Goal: Task Accomplishment & Management: Complete application form

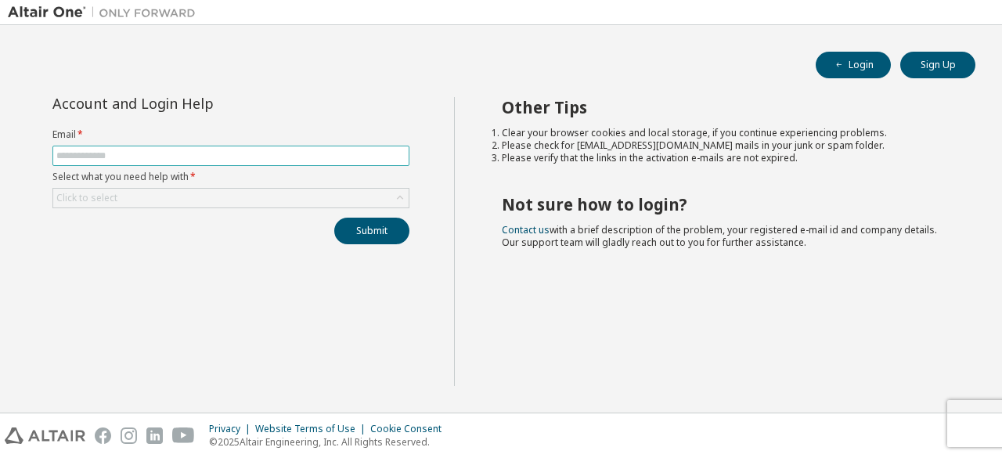
click at [225, 153] on input "text" at bounding box center [230, 156] width 349 height 13
type input "**********"
click at [188, 201] on div "Click to select" at bounding box center [230, 198] width 355 height 19
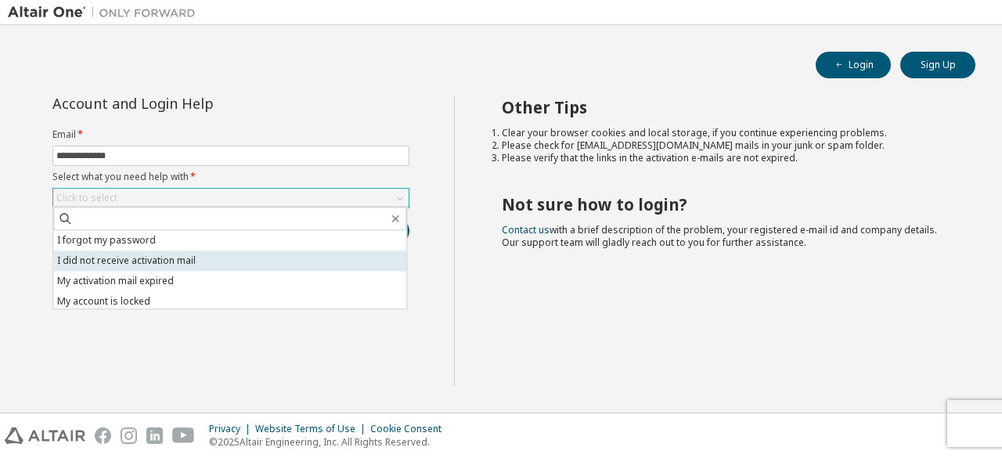
click at [179, 265] on li "I did not receive activation mail" at bounding box center [229, 261] width 353 height 20
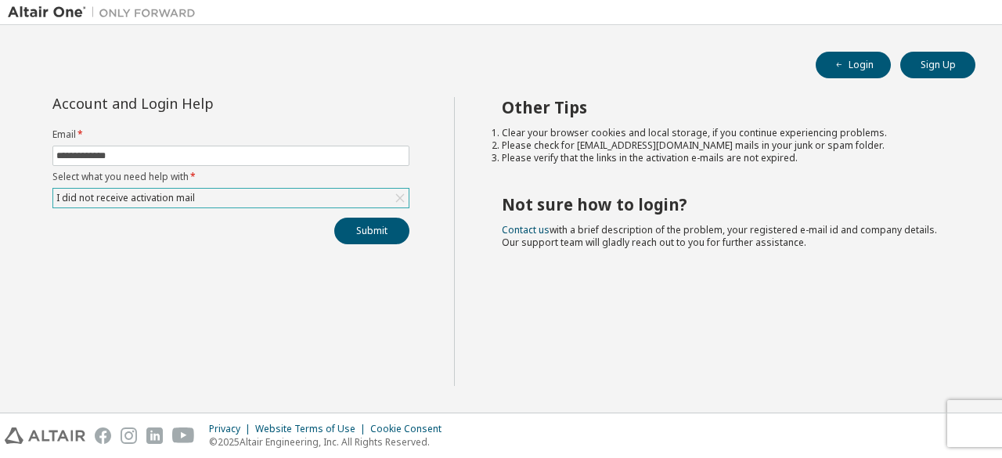
click at [189, 189] on div "I did not receive activation mail" at bounding box center [125, 197] width 143 height 17
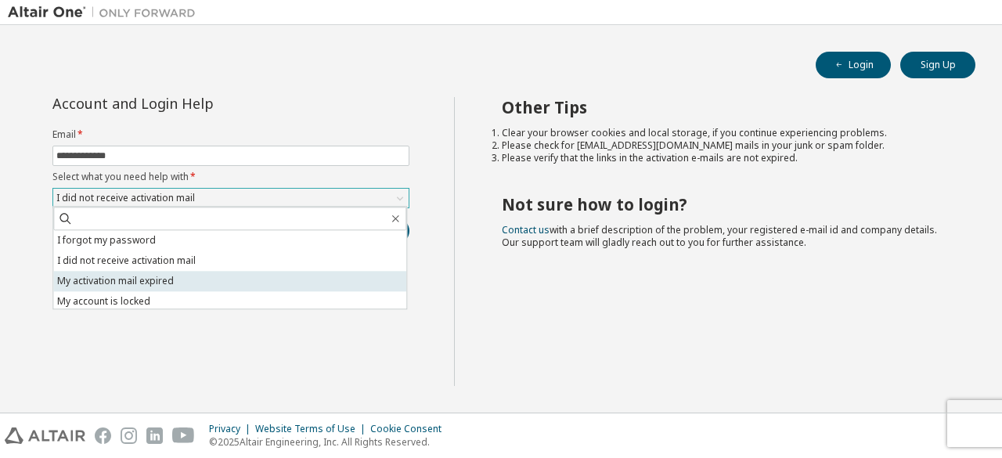
click at [176, 277] on li "My activation mail expired" at bounding box center [229, 281] width 353 height 20
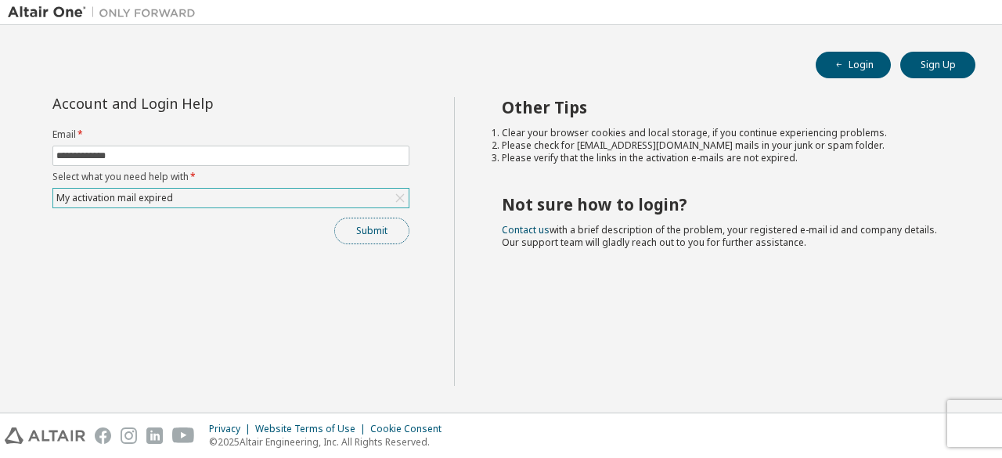
click at [388, 219] on button "Submit" at bounding box center [371, 231] width 75 height 27
click at [365, 236] on button "Submit" at bounding box center [371, 231] width 75 height 27
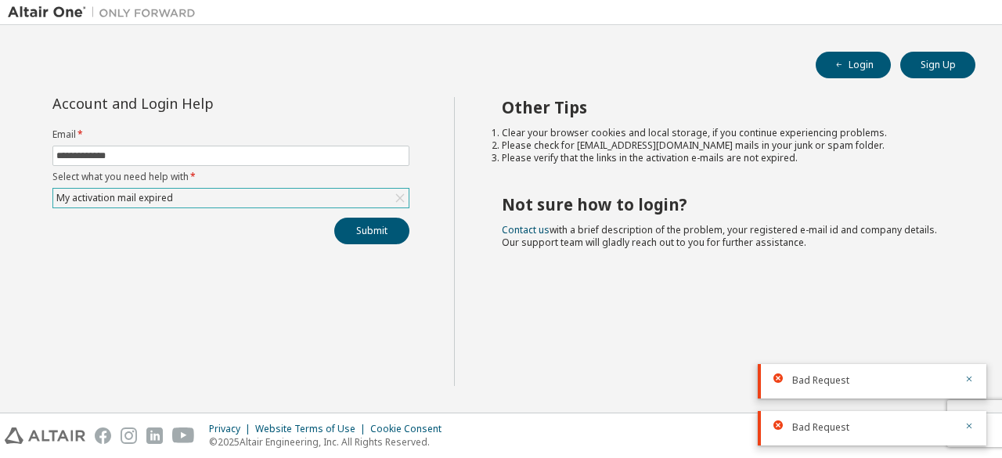
click at [778, 378] on icon at bounding box center [778, 378] width 9 height 9
drag, startPoint x: 400, startPoint y: 242, endPoint x: 387, endPoint y: 236, distance: 14.7
click at [387, 236] on div "Submit" at bounding box center [230, 231] width 357 height 27
click at [387, 236] on button "Submit" at bounding box center [371, 231] width 75 height 27
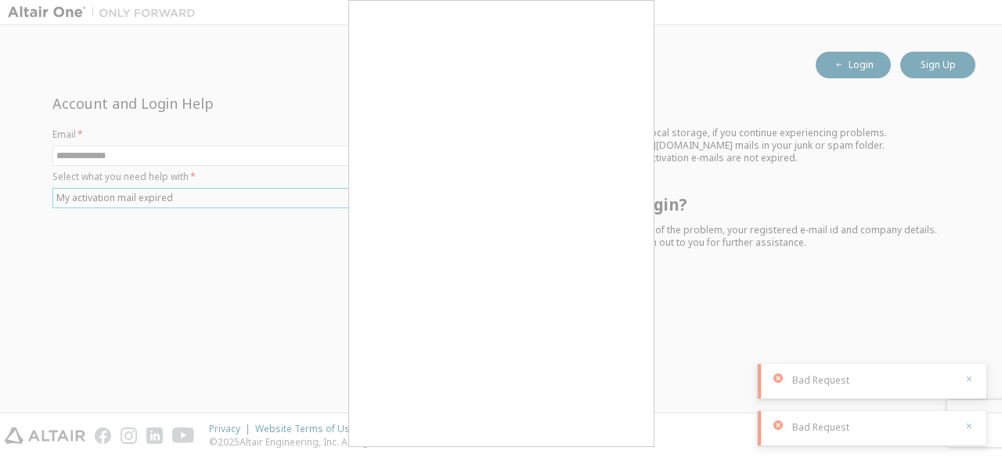
scroll to position [13, 0]
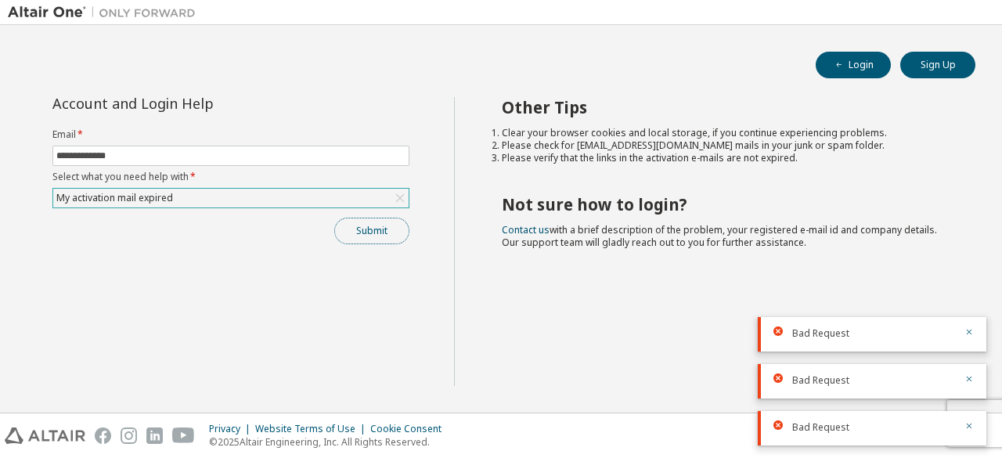
click at [375, 238] on button "Submit" at bounding box center [371, 231] width 75 height 27
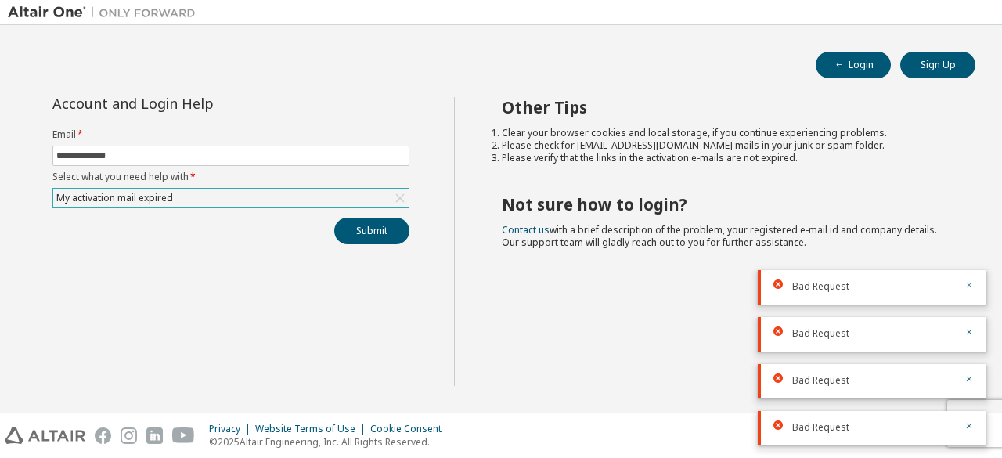
click at [969, 285] on icon "button" at bounding box center [969, 285] width 5 height 5
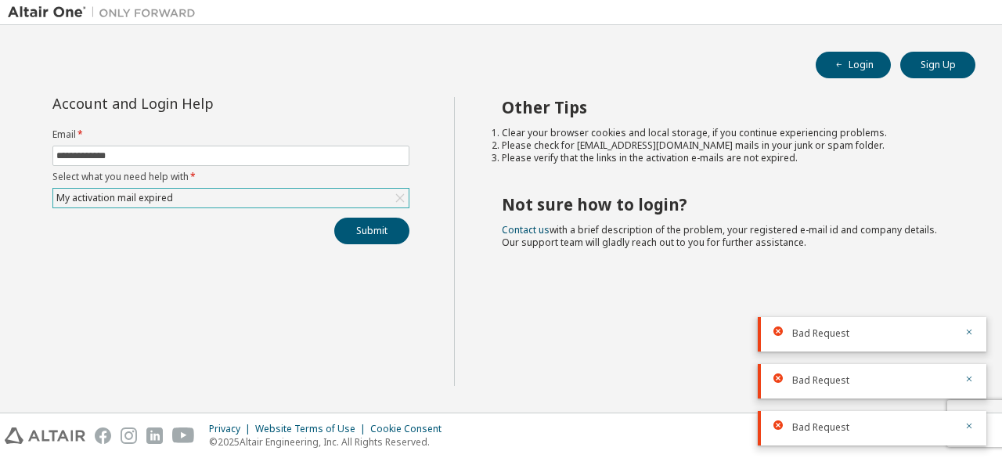
click at [969, 285] on body "**********" at bounding box center [501, 229] width 1002 height 458
click at [969, 285] on div "Other Tips Clear your browser cookies and local storage, if you continue experi…" at bounding box center [724, 241] width 541 height 289
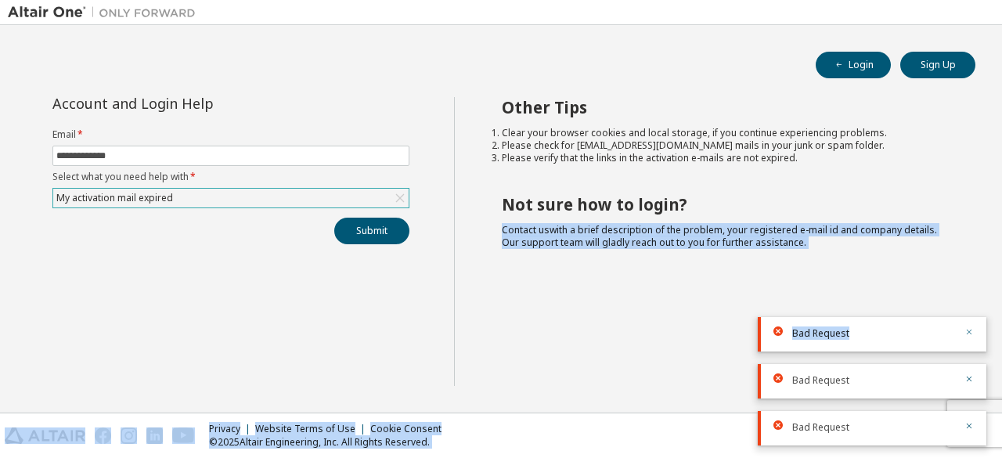
drag, startPoint x: 969, startPoint y: 285, endPoint x: 971, endPoint y: 333, distance: 47.8
click at [971, 333] on body "**********" at bounding box center [501, 229] width 1002 height 458
click at [971, 333] on icon "button" at bounding box center [969, 331] width 9 height 9
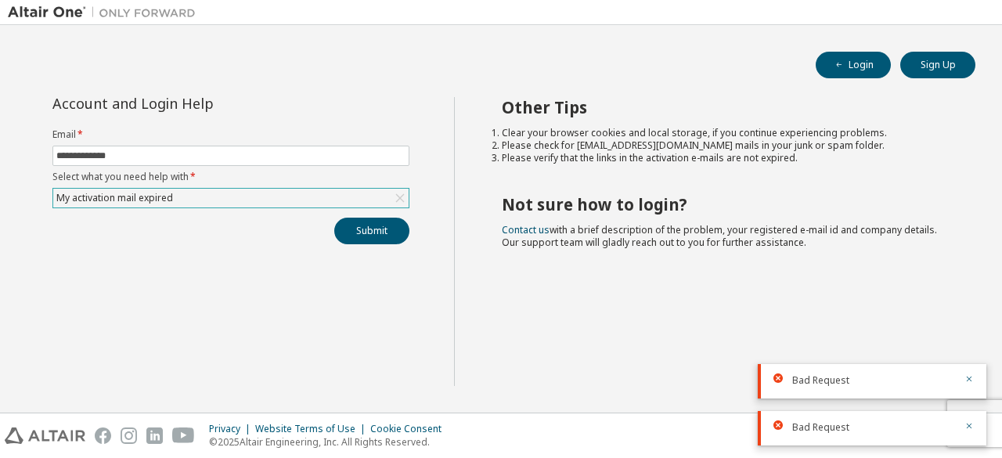
click at [971, 352] on div "Bad Request" at bounding box center [872, 369] width 229 height 34
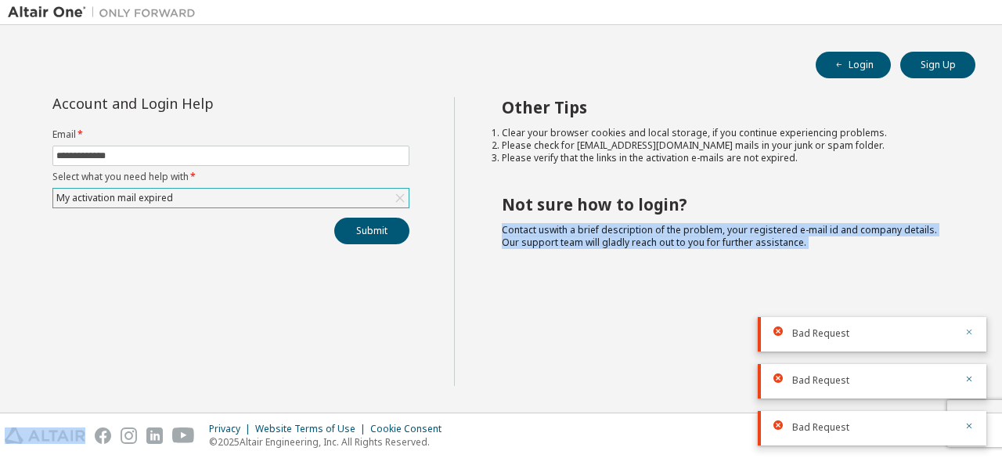
click at [971, 333] on div "Other Tips Clear your browser cookies and local storage, if you continue experi…" at bounding box center [724, 241] width 541 height 289
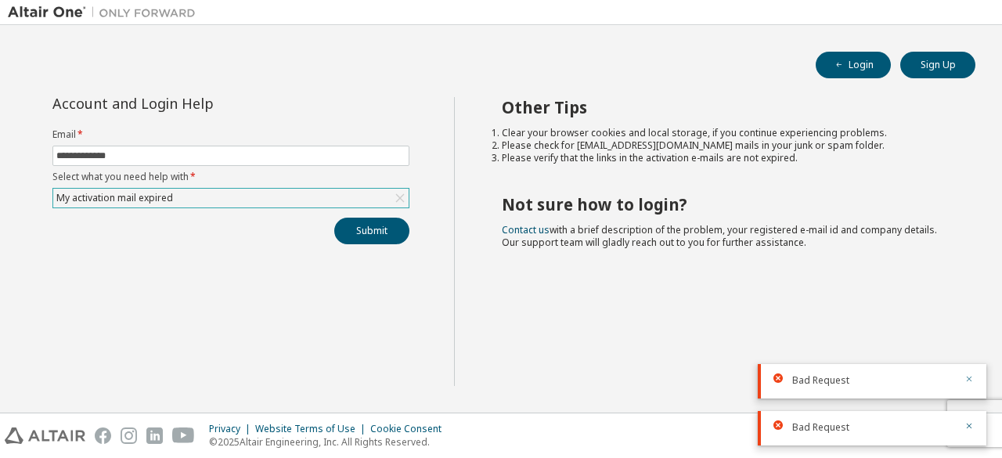
click at [969, 374] on icon "button" at bounding box center [969, 378] width 9 height 9
click at [965, 424] on icon "button" at bounding box center [969, 425] width 9 height 9
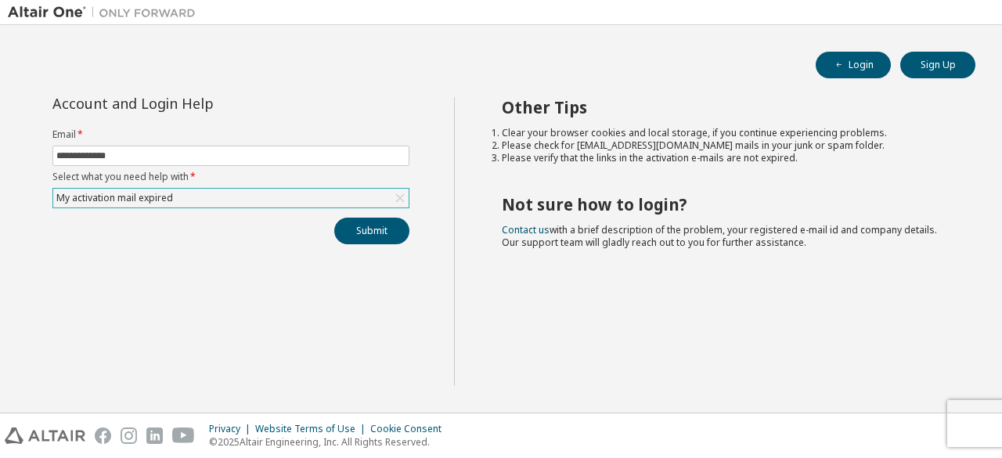
click at [920, 84] on div "**********" at bounding box center [501, 219] width 987 height 372
click at [924, 62] on button "Sign Up" at bounding box center [937, 65] width 75 height 27
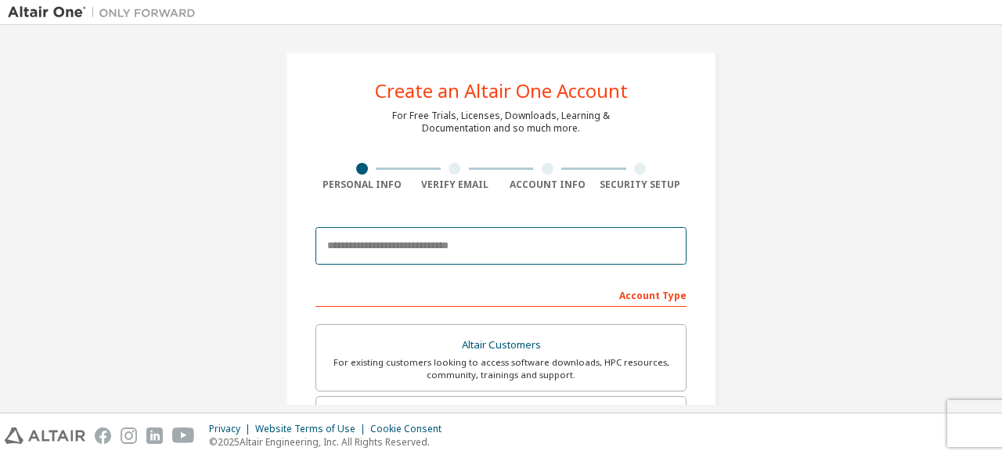
click at [412, 244] on input "email" at bounding box center [501, 246] width 371 height 38
type input "**********"
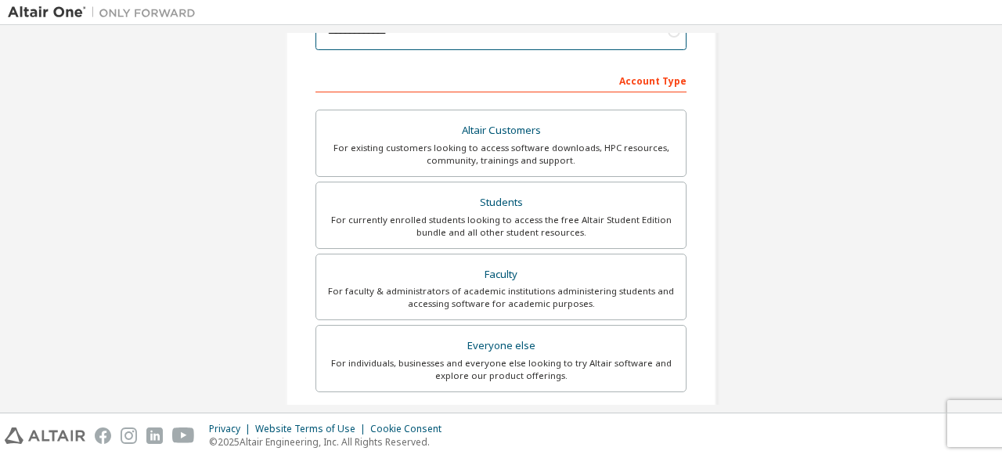
scroll to position [213, 0]
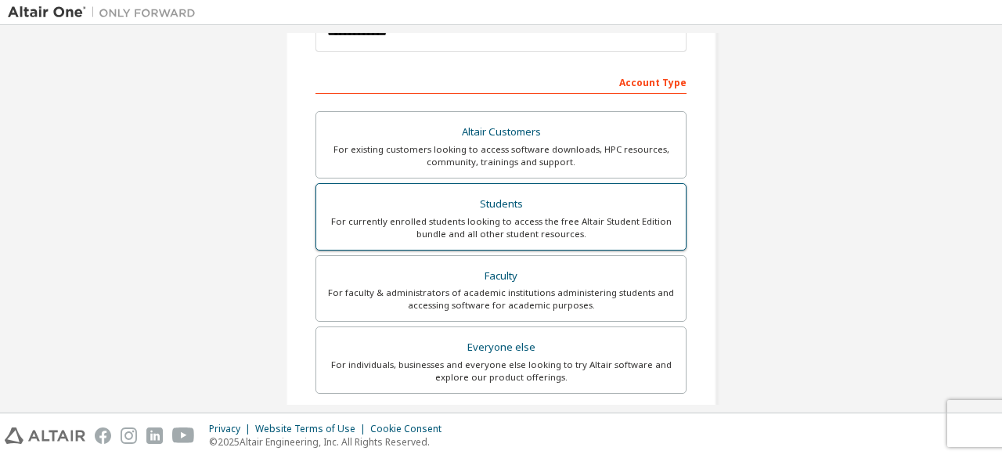
click at [495, 201] on div "Students" at bounding box center [501, 204] width 351 height 22
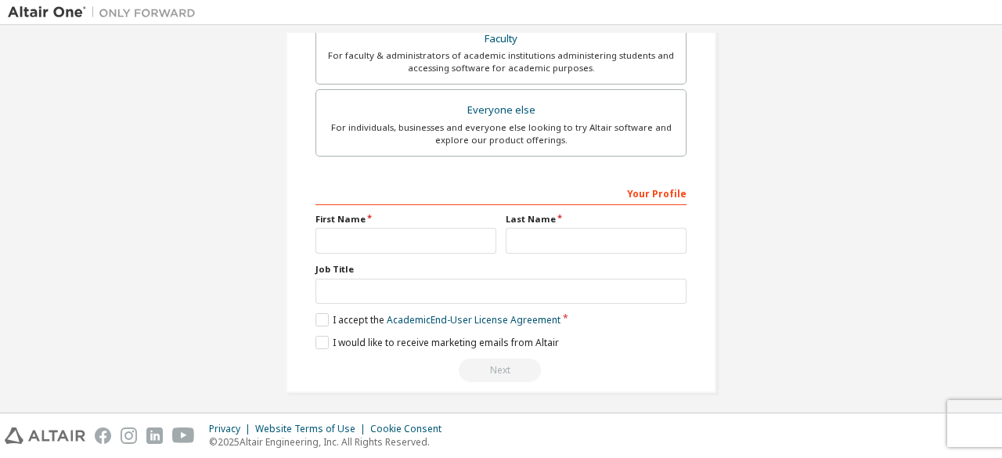
scroll to position [453, 0]
click at [436, 234] on input "text" at bounding box center [406, 239] width 181 height 26
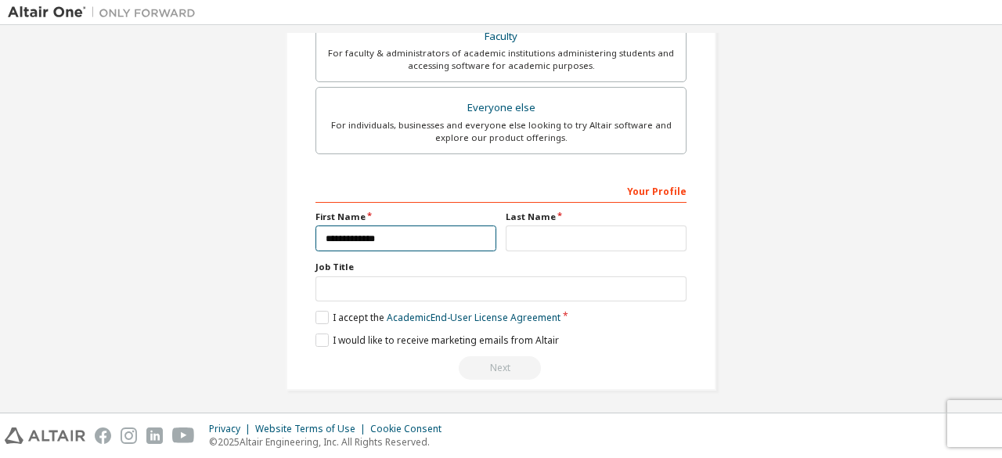
type input "**********"
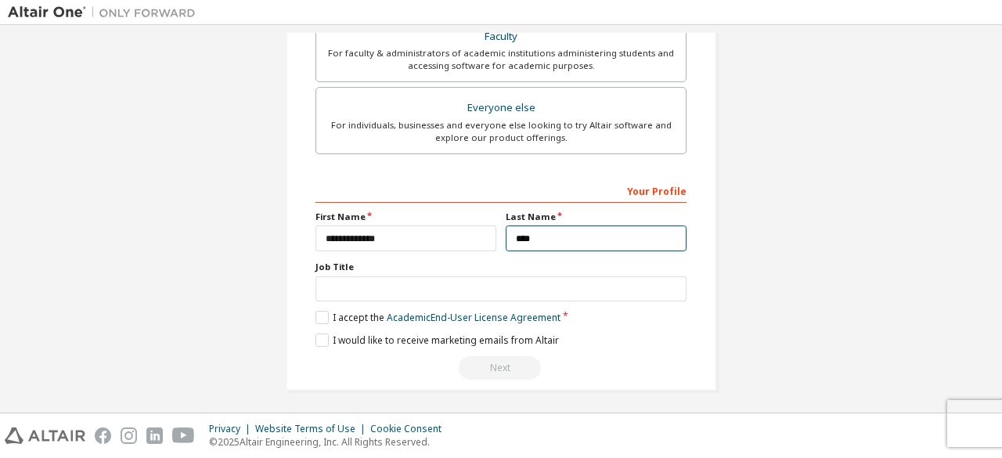
type input "****"
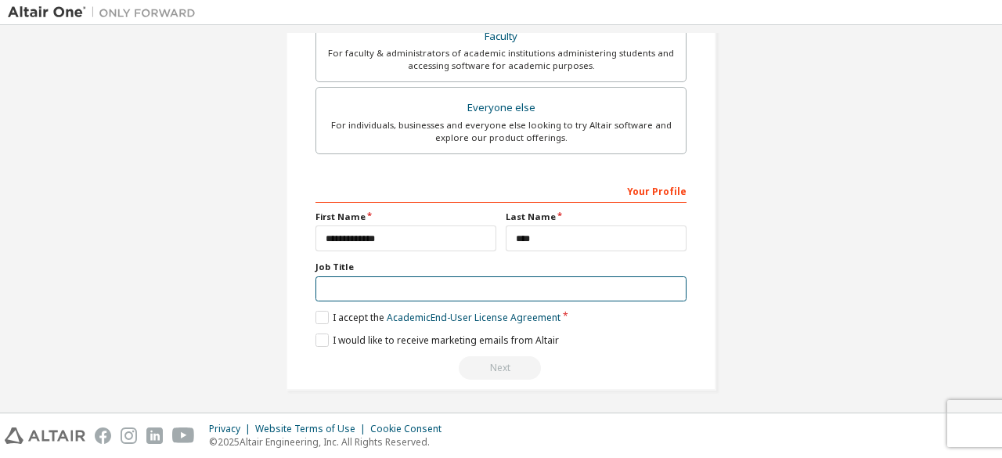
click at [442, 290] on input "text" at bounding box center [501, 289] width 371 height 26
type input "*******"
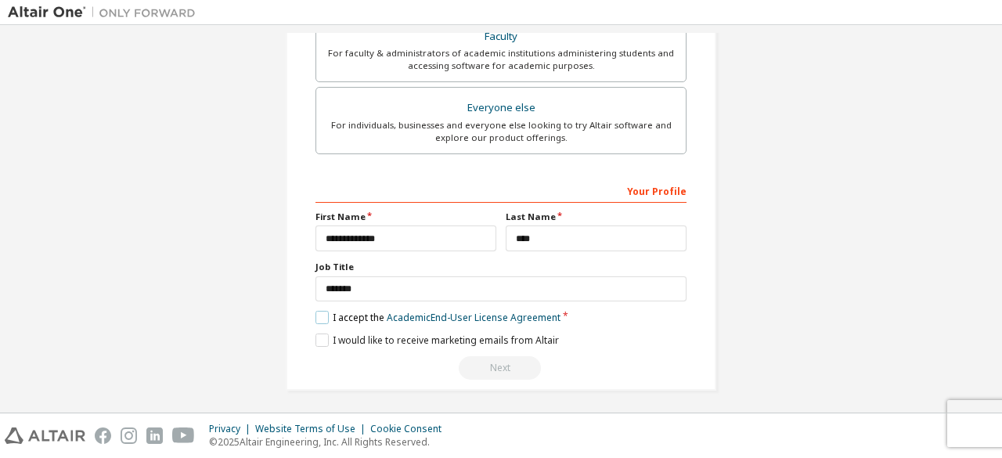
click at [319, 316] on label "I accept the Academic End-User License Agreement" at bounding box center [438, 317] width 245 height 13
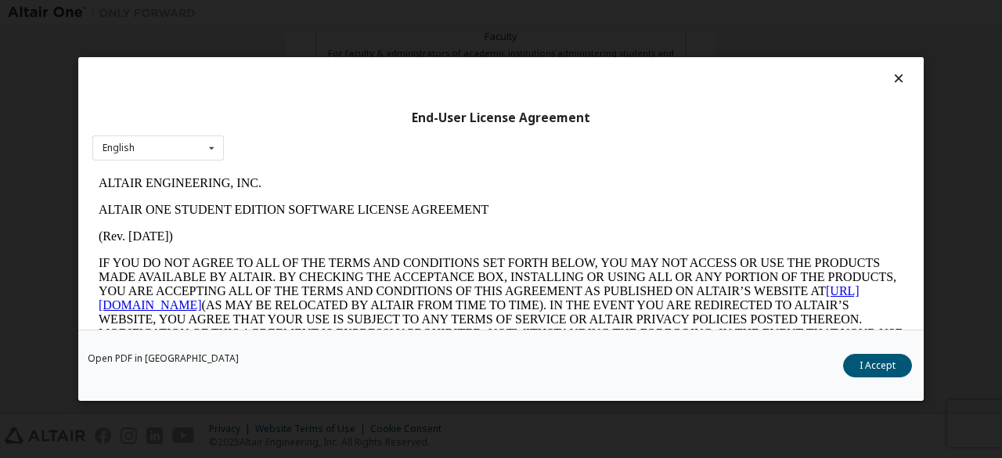
scroll to position [0, 0]
click at [900, 373] on button "I Accept" at bounding box center [877, 365] width 69 height 23
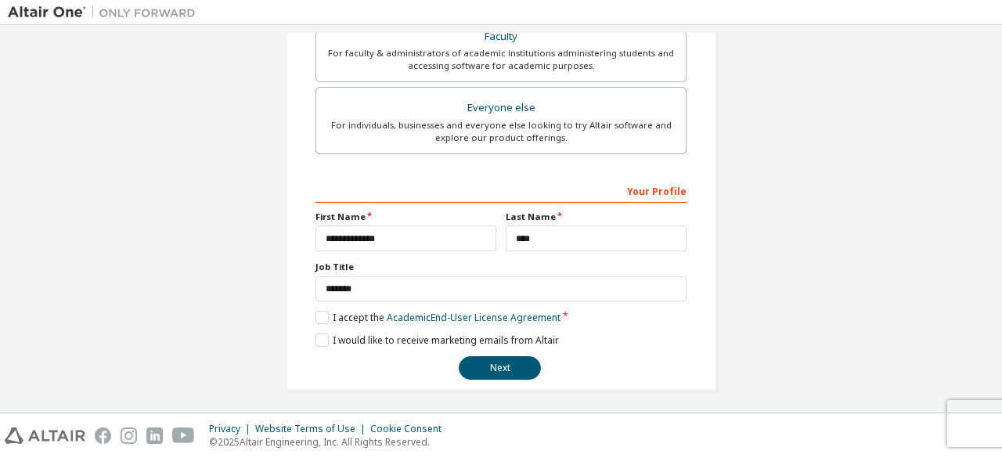
click at [316, 337] on label "I would like to receive marketing emails from Altair" at bounding box center [438, 340] width 244 height 13
click at [489, 372] on button "Next" at bounding box center [500, 367] width 82 height 23
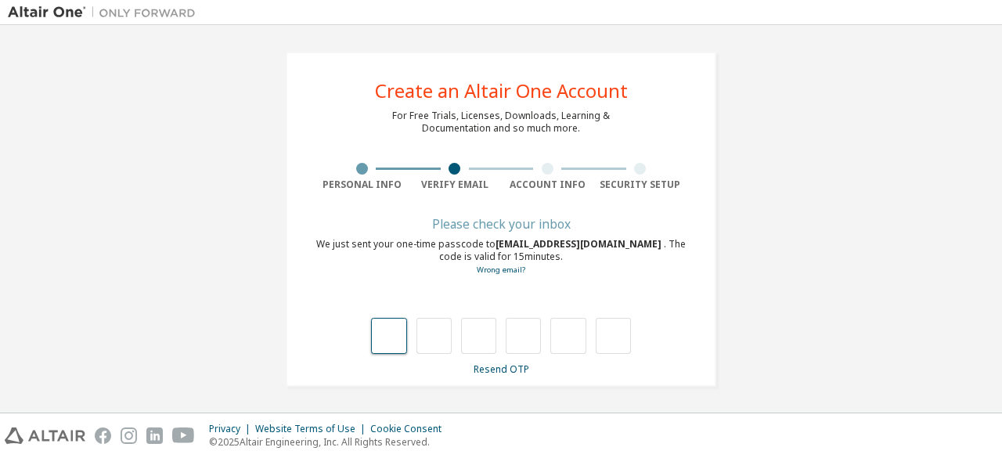
click at [377, 334] on input "text" at bounding box center [388, 336] width 35 height 36
type input "*"
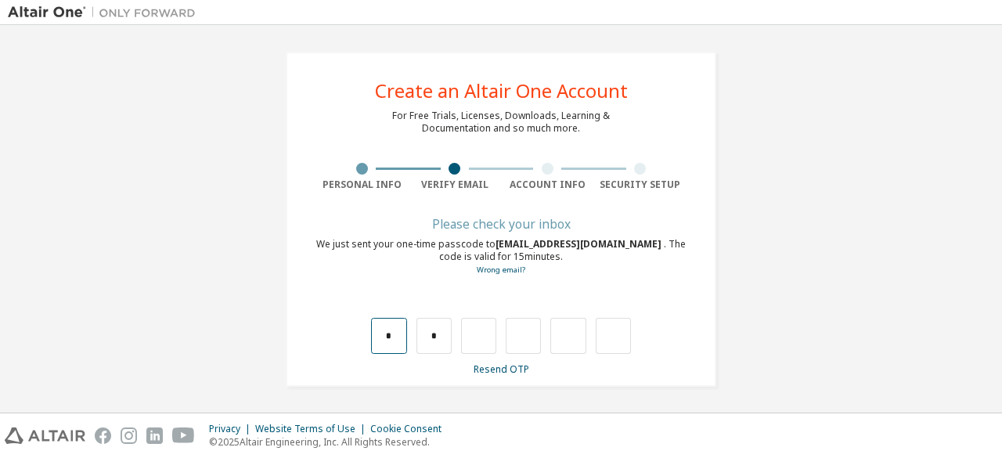
type input "*"
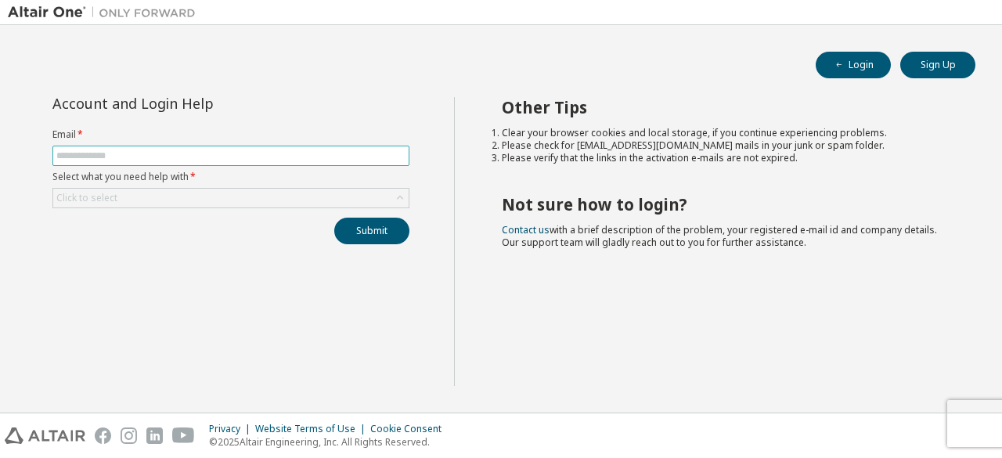
click at [221, 157] on input "text" at bounding box center [230, 156] width 349 height 13
type input "**********"
click at [179, 193] on div "Click to select" at bounding box center [230, 198] width 355 height 19
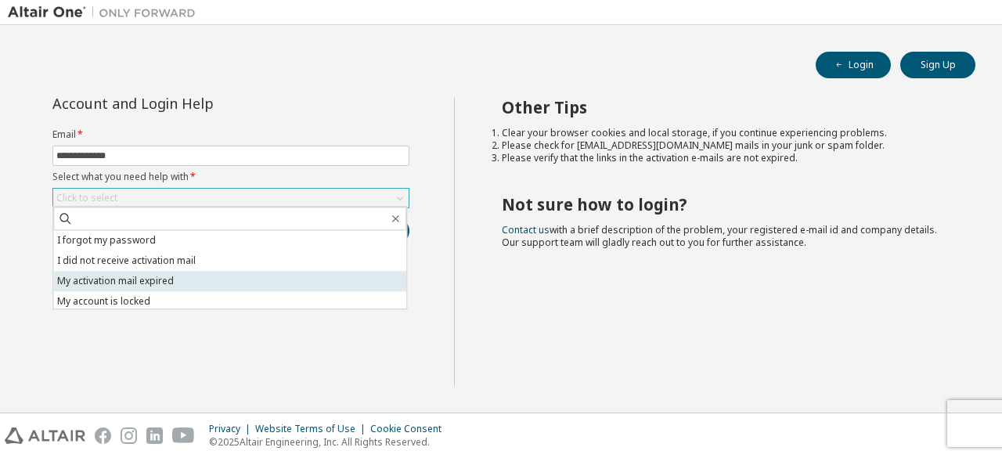
click at [144, 280] on li "My activation mail expired" at bounding box center [229, 281] width 353 height 20
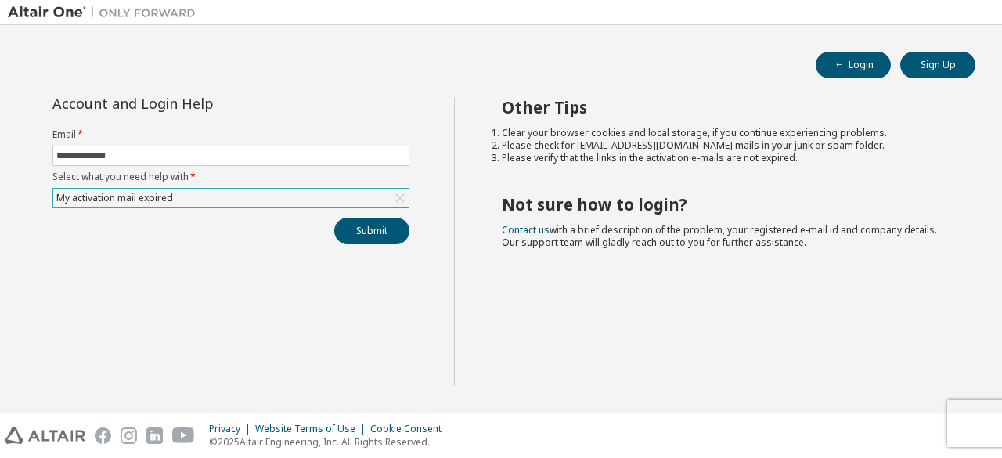
click at [144, 201] on div "My activation mail expired" at bounding box center [114, 197] width 121 height 17
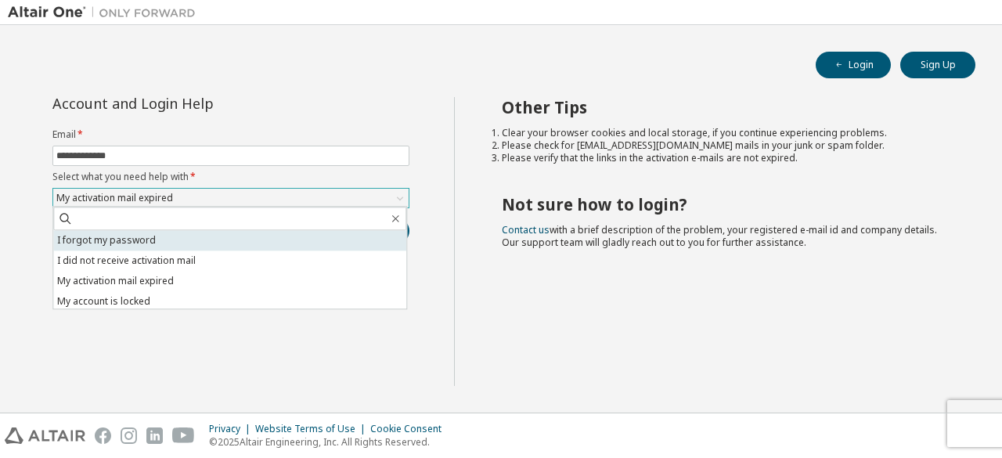
click at [137, 240] on li "I forgot my password" at bounding box center [229, 240] width 353 height 20
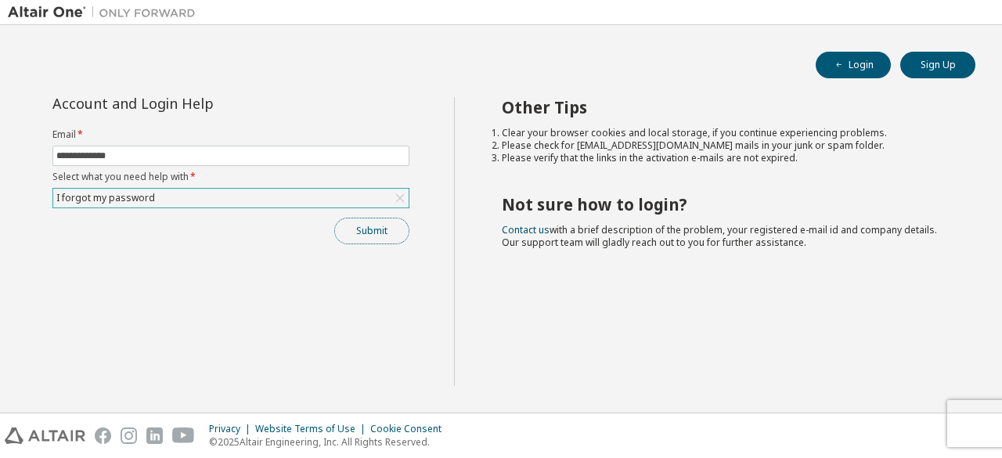
click at [374, 228] on button "Submit" at bounding box center [371, 231] width 75 height 27
